Goal: Task Accomplishment & Management: Use online tool/utility

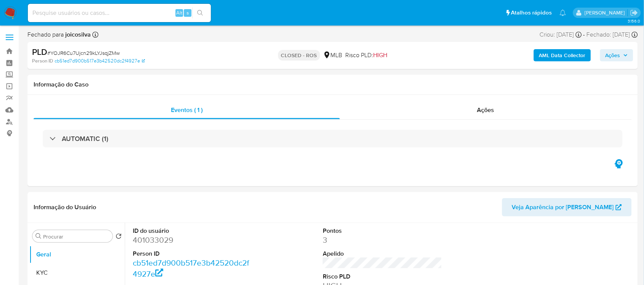
select select "10"
click at [78, 15] on input at bounding box center [119, 13] width 183 height 10
paste input "nWtXvRkprtdElmiuMnwZ9fCs"
type input "nWtXvRkprtdElmiuMnwZ9fCs"
click at [201, 17] on button "search-icon" at bounding box center [200, 13] width 16 height 11
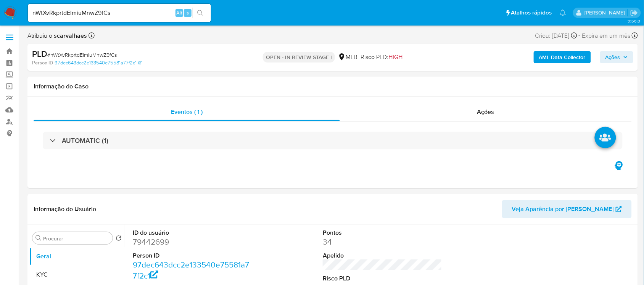
select select "10"
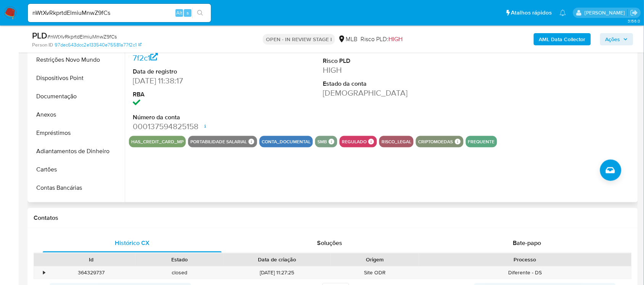
scroll to position [48, 0]
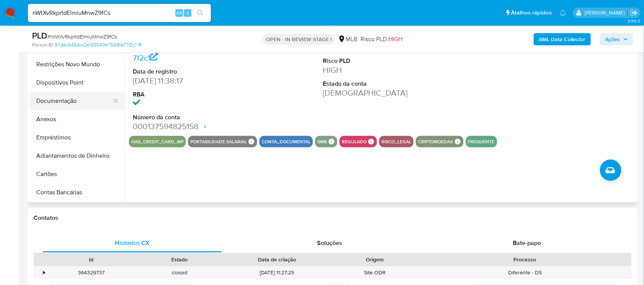
click at [72, 98] on button "Documentação" at bounding box center [73, 101] width 89 height 18
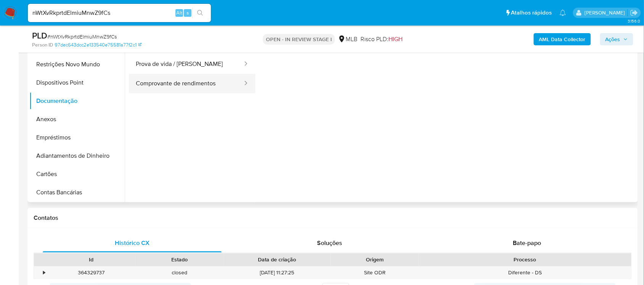
click at [203, 91] on button "Comprovante de rendimentos" at bounding box center [186, 83] width 115 height 19
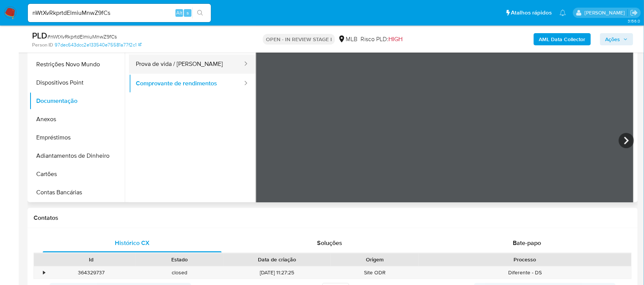
click at [187, 66] on button "Prova de vida / [PERSON_NAME]" at bounding box center [186, 64] width 115 height 19
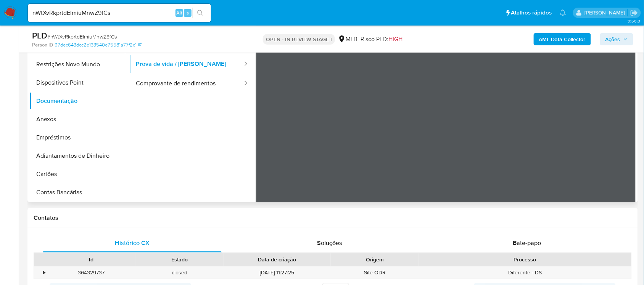
scroll to position [23, 0]
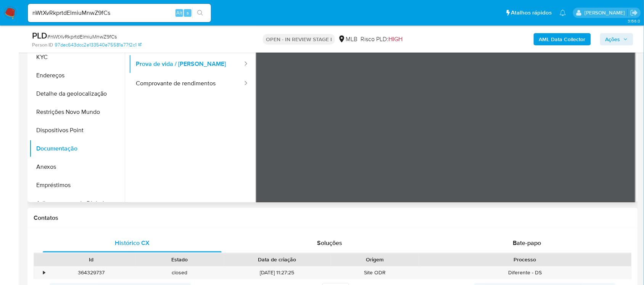
scroll to position [143, 0]
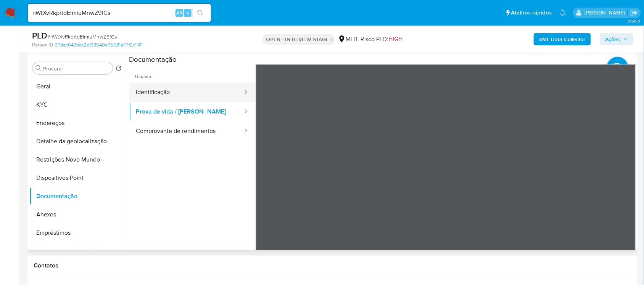
click at [172, 91] on button "Identificação" at bounding box center [186, 92] width 115 height 19
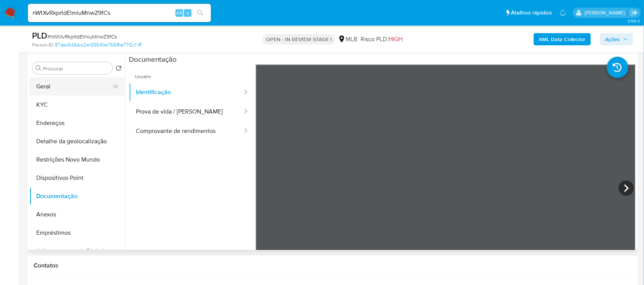
click at [79, 93] on button "Geral" at bounding box center [73, 86] width 89 height 18
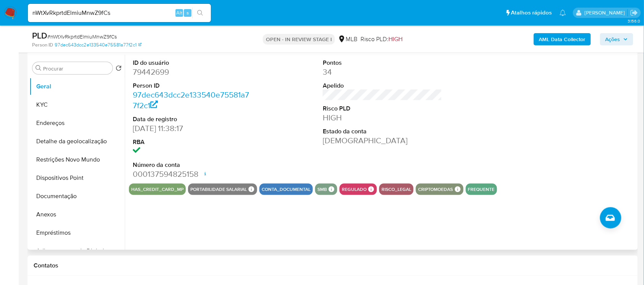
scroll to position [95, 0]
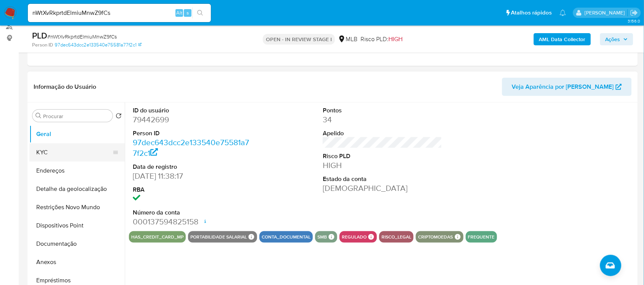
click at [48, 155] on button "KYC" at bounding box center [73, 153] width 89 height 18
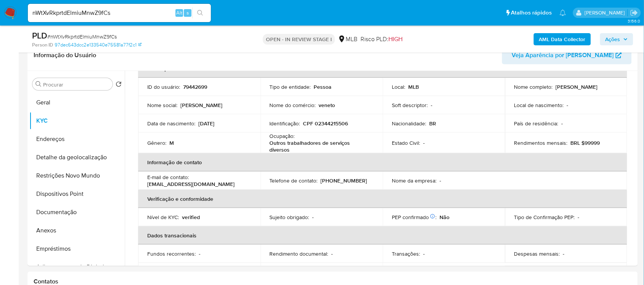
scroll to position [125, 0]
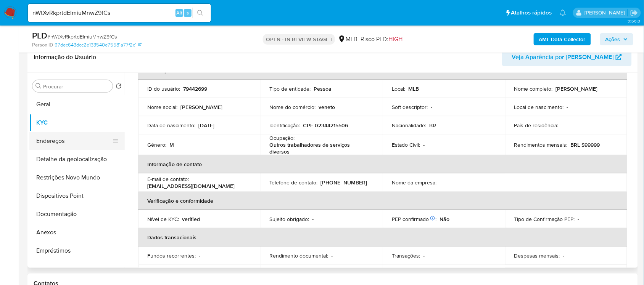
click at [60, 144] on button "Endereços" at bounding box center [73, 141] width 89 height 18
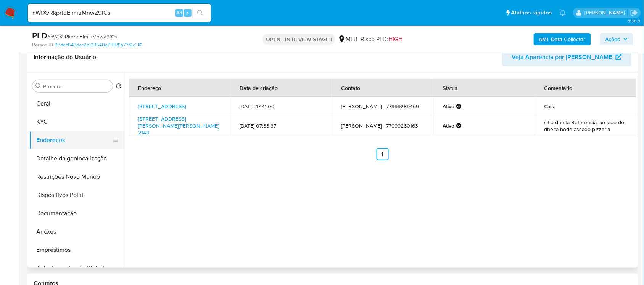
scroll to position [0, 0]
click at [75, 157] on button "Detalhe da geolocalização" at bounding box center [73, 159] width 89 height 18
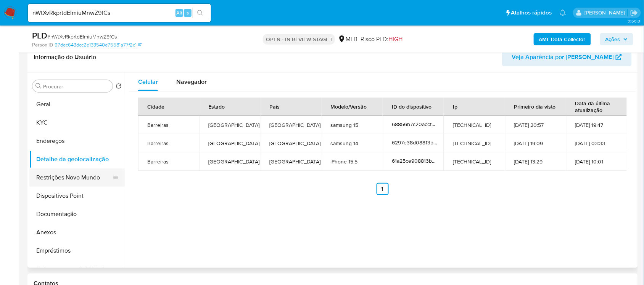
click at [78, 181] on button "Restrições Novo Mundo" at bounding box center [73, 178] width 89 height 18
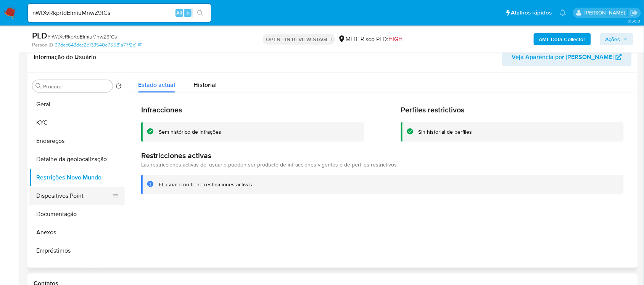
click at [52, 198] on button "Dispositivos Point" at bounding box center [73, 196] width 89 height 18
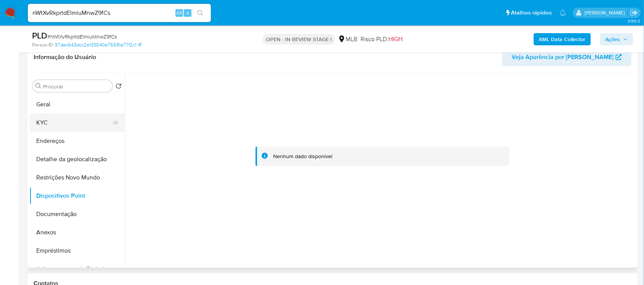
click at [57, 119] on button "KYC" at bounding box center [73, 123] width 89 height 18
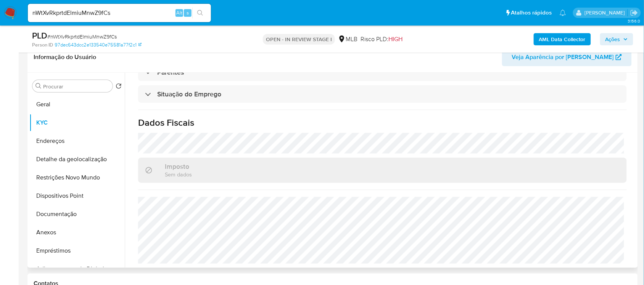
scroll to position [327, 0]
click at [48, 105] on button "Geral" at bounding box center [73, 104] width 89 height 18
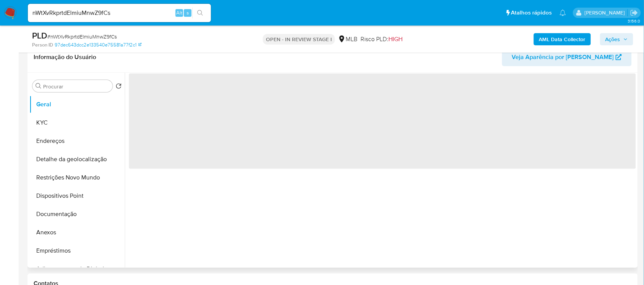
scroll to position [0, 0]
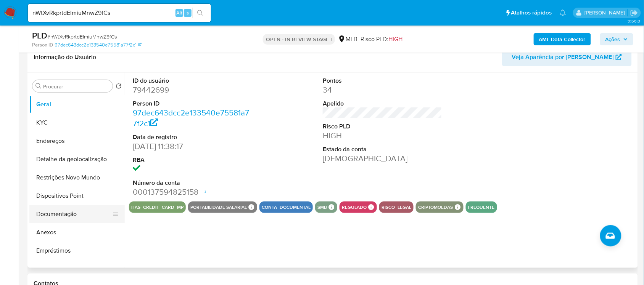
click at [66, 206] on button "Documentação" at bounding box center [73, 214] width 89 height 18
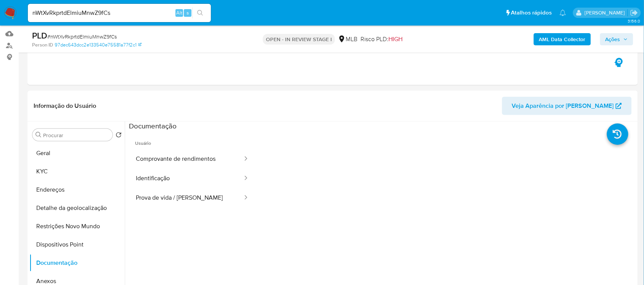
scroll to position [77, 0]
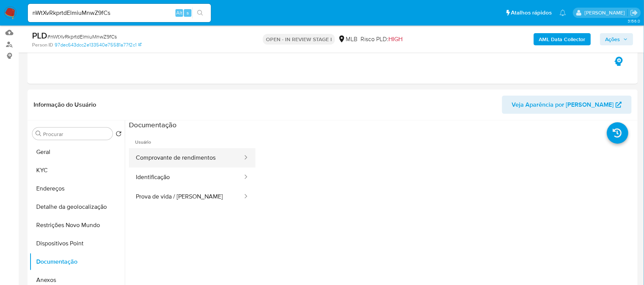
click at [195, 159] on button "Comprovante de rendimentos" at bounding box center [186, 157] width 115 height 19
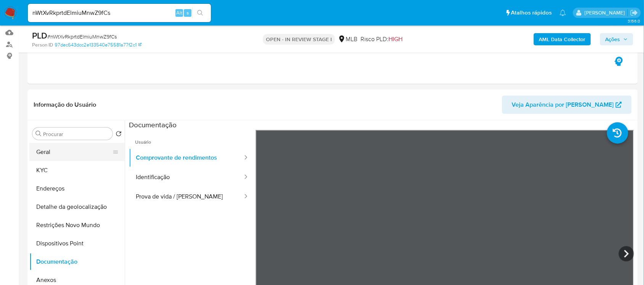
click at [67, 152] on button "Geral" at bounding box center [73, 152] width 89 height 18
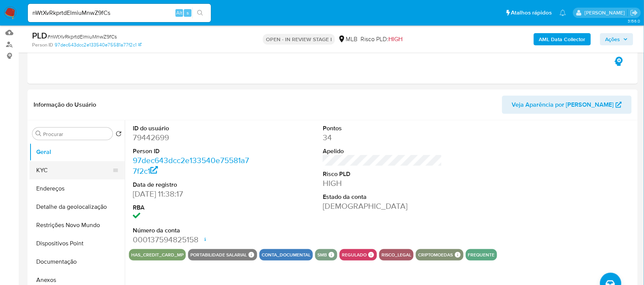
click at [56, 170] on button "KYC" at bounding box center [73, 170] width 89 height 18
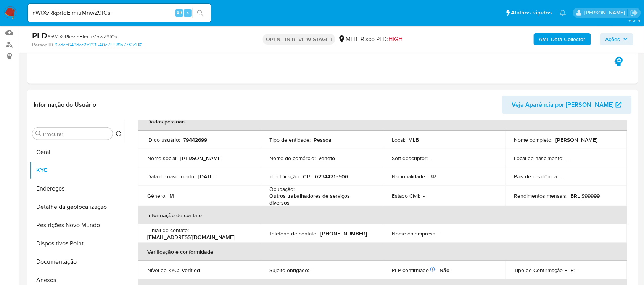
scroll to position [48, 0]
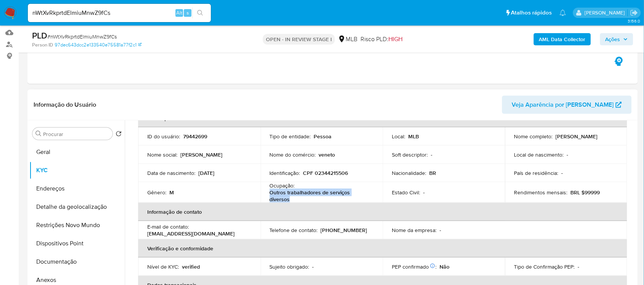
drag, startPoint x: 269, startPoint y: 195, endPoint x: 293, endPoint y: 199, distance: 24.1
click at [293, 199] on p "Outros trabalhadores de serviços diversos" at bounding box center [320, 196] width 101 height 14
copy p "Outros trabalhadores de serviços diversos"
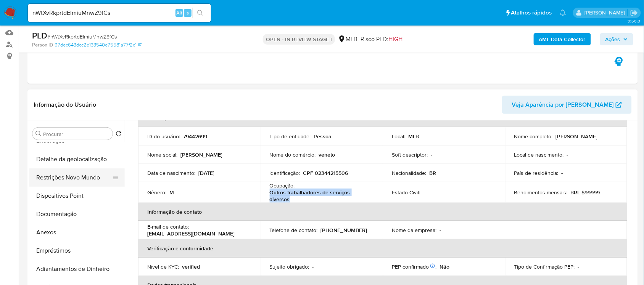
click at [81, 177] on button "Restrições Novo Mundo" at bounding box center [73, 178] width 89 height 18
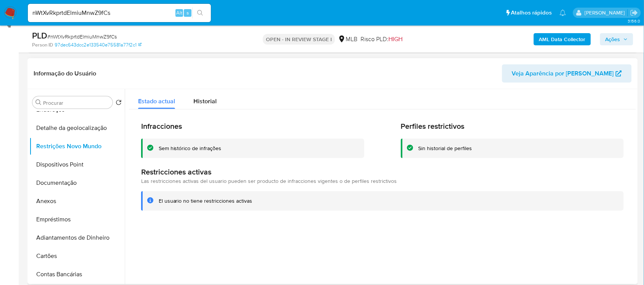
scroll to position [125, 0]
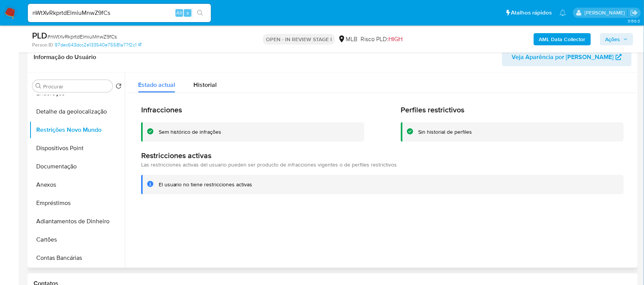
drag, startPoint x: 159, startPoint y: 184, endPoint x: 251, endPoint y: 184, distance: 92.4
click at [251, 184] on div "El usuario no tiene restricciones activas" at bounding box center [388, 184] width 459 height 7
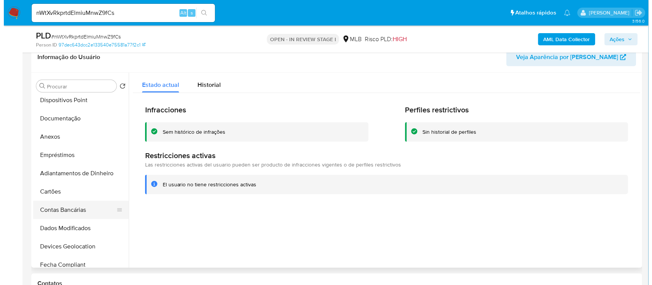
scroll to position [95, 0]
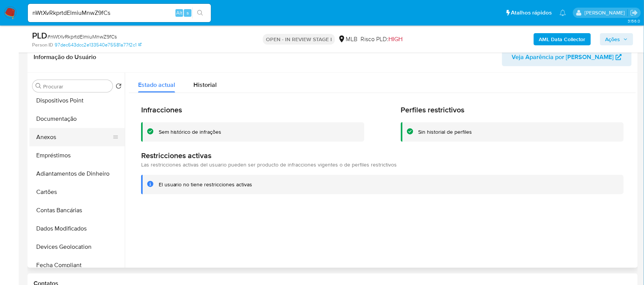
click at [60, 140] on button "Anexos" at bounding box center [73, 137] width 89 height 18
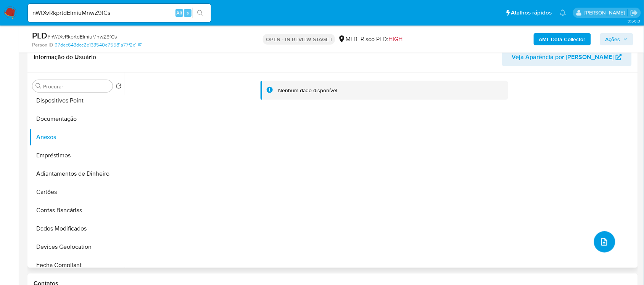
click at [595, 242] on button "upload-file" at bounding box center [604, 242] width 21 height 21
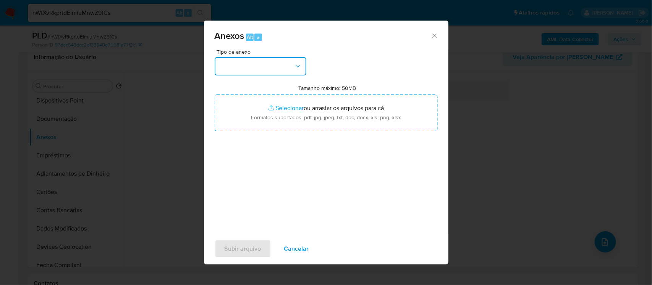
click at [295, 66] on icon "button" at bounding box center [298, 67] width 8 height 8
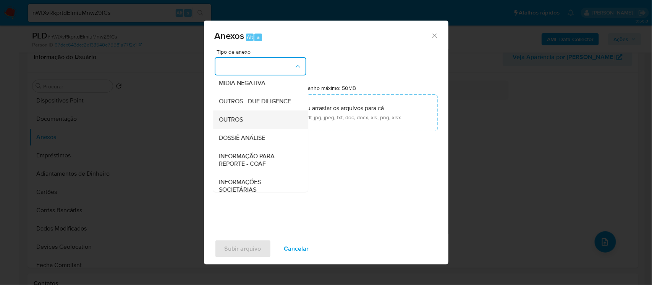
click at [252, 129] on div "OUTROS" at bounding box center [258, 119] width 78 height 18
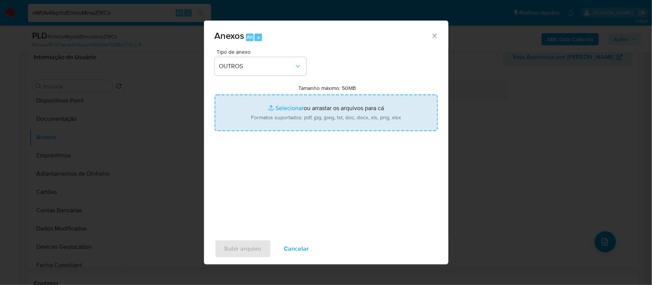
click at [274, 107] on input "Tamanho máximo: 50MB Selecionar arquivos" at bounding box center [325, 113] width 223 height 37
type input "C:\fakepath\[PERSON_NAME] 79442699_2025_08_26_23_08_27 - Tabla dinámica 1.pdf"
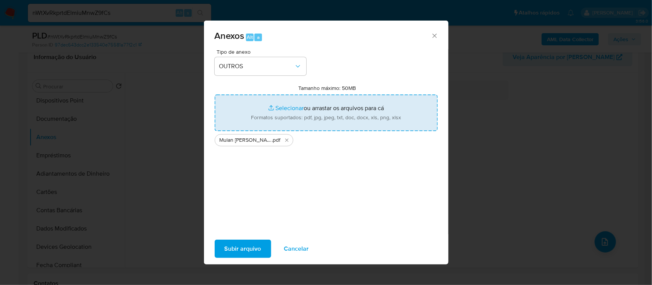
click at [285, 108] on input "Tamanho máximo: 50MB Selecionar arquivos" at bounding box center [325, 113] width 223 height 37
type input "C:\fakepath\SAR - xxxx - CPF 02344215506 - [PERSON_NAME].pdf"
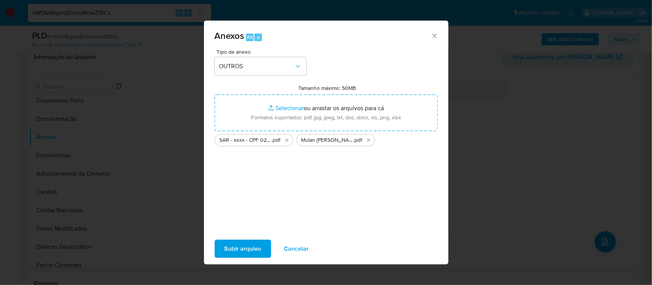
click at [249, 251] on span "Subir arquivo" at bounding box center [242, 249] width 37 height 17
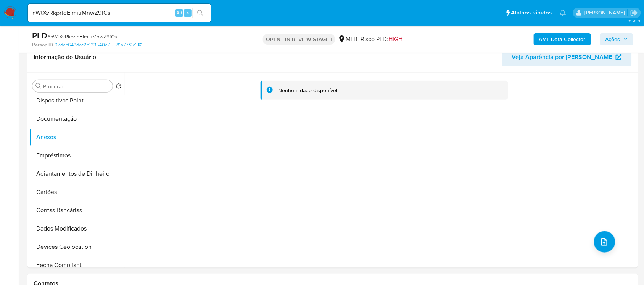
click at [619, 37] on span "Ações" at bounding box center [613, 39] width 15 height 12
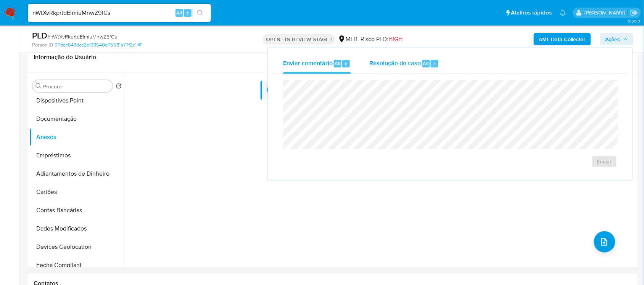
click at [403, 65] on span "Resolução do caso" at bounding box center [395, 63] width 52 height 9
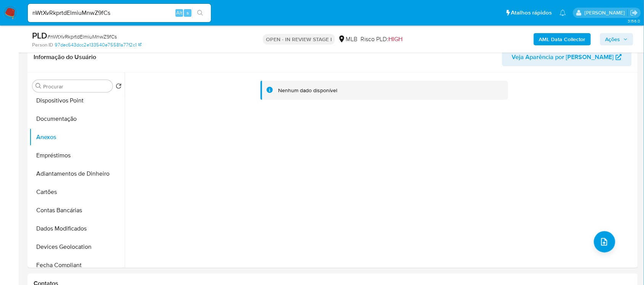
click at [627, 38] on icon "button" at bounding box center [626, 39] width 5 height 5
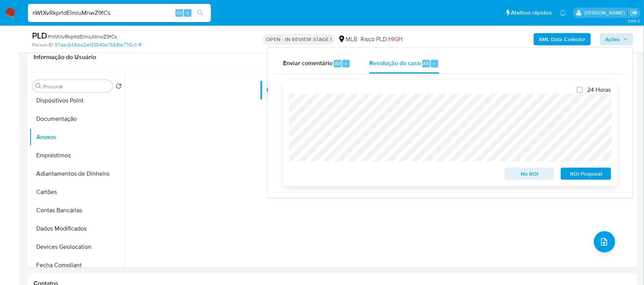
click at [577, 171] on span "ROI Proposal" at bounding box center [586, 174] width 40 height 11
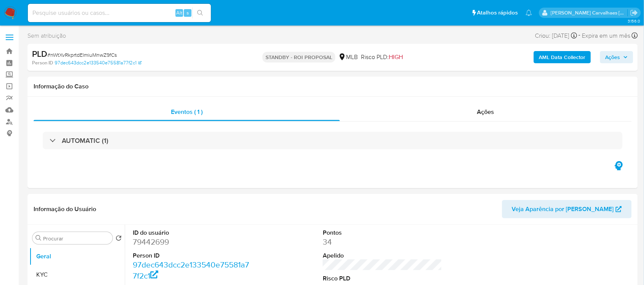
select select "10"
paste input "4J59O3tClvXJcc5NzhSeeviu"
type input "4J59O3tClvXJcc5NzhSeeviu"
click at [198, 13] on icon "search-icon" at bounding box center [200, 13] width 6 height 6
select select "10"
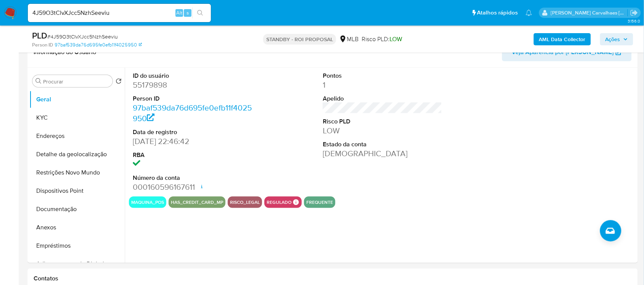
scroll to position [143, 0]
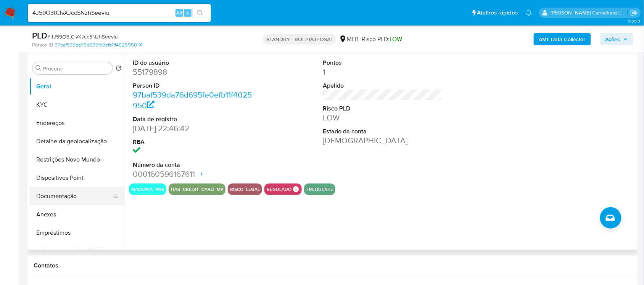
click at [53, 191] on button "Documentação" at bounding box center [73, 196] width 89 height 18
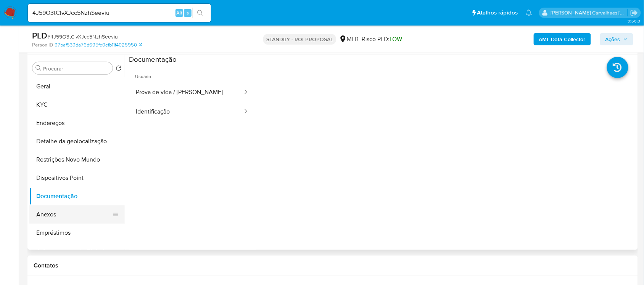
click at [65, 217] on button "Anexos" at bounding box center [73, 215] width 89 height 18
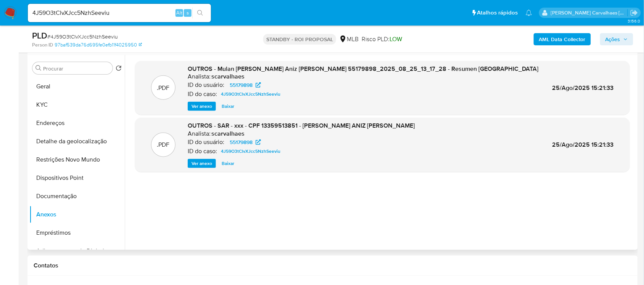
click at [203, 160] on span "Ver anexo" at bounding box center [202, 164] width 21 height 8
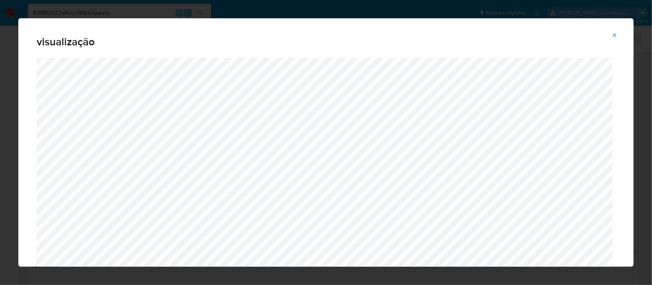
click at [615, 35] on icon "Attachment preview" at bounding box center [614, 35] width 6 height 6
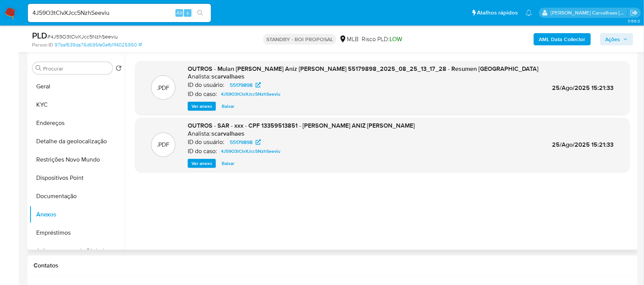
click at [195, 160] on span "Ver anexo" at bounding box center [202, 164] width 21 height 8
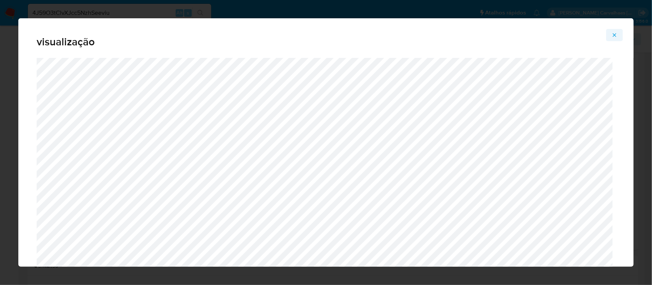
click at [614, 36] on icon "Attachment preview" at bounding box center [614, 35] width 6 height 6
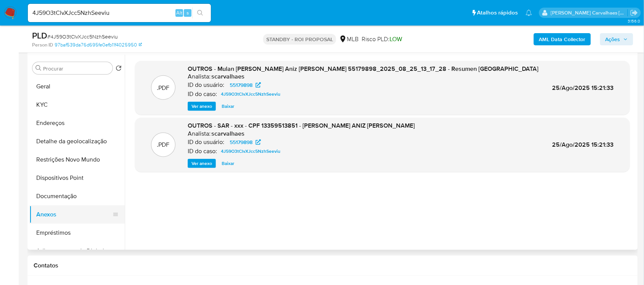
click at [60, 216] on button "Anexos" at bounding box center [73, 215] width 89 height 18
